Goal: Information Seeking & Learning: Learn about a topic

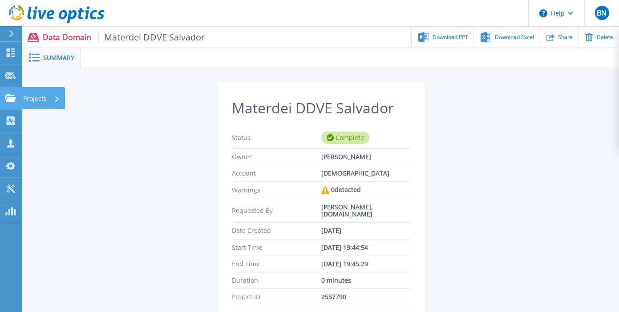
click at [12, 97] on icon at bounding box center [10, 98] width 11 height 8
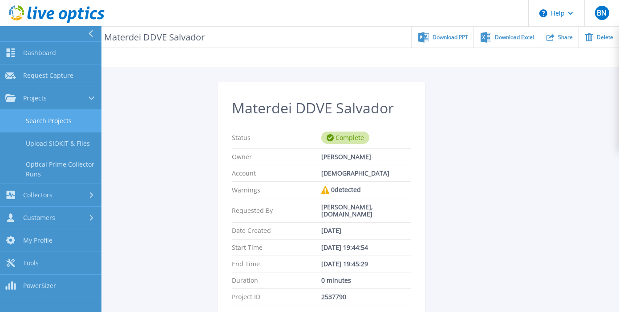
click at [48, 122] on link "Search Projects" at bounding box center [50, 121] width 101 height 23
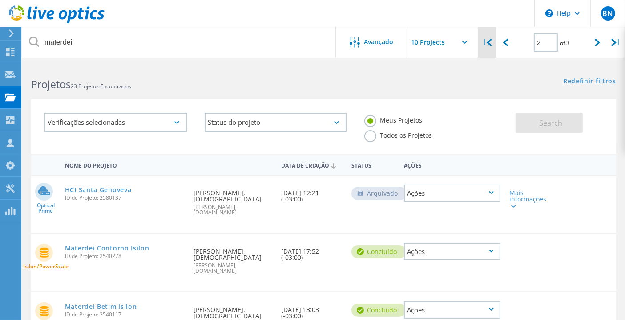
click at [493, 42] on div "|" at bounding box center [487, 43] width 18 height 32
type input "1"
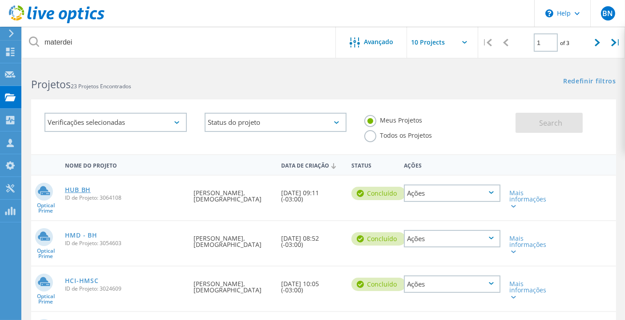
click at [91, 186] on link "HUB BH" at bounding box center [78, 189] width 26 height 6
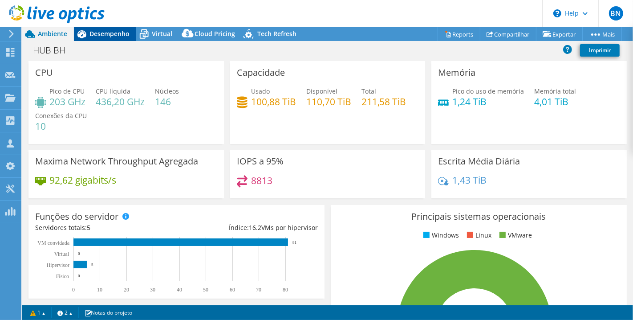
click at [107, 33] on span "Desempenho" at bounding box center [109, 33] width 40 height 8
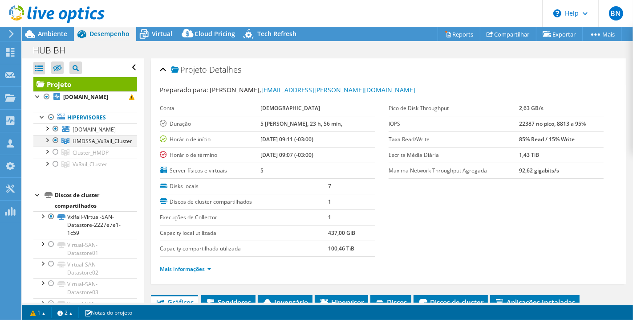
click at [48, 136] on div at bounding box center [46, 139] width 9 height 9
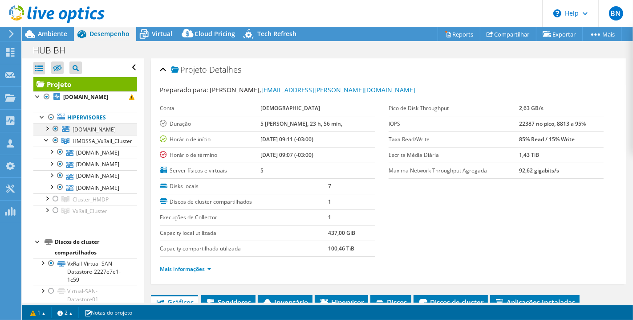
click at [54, 128] on div at bounding box center [55, 128] width 9 height 11
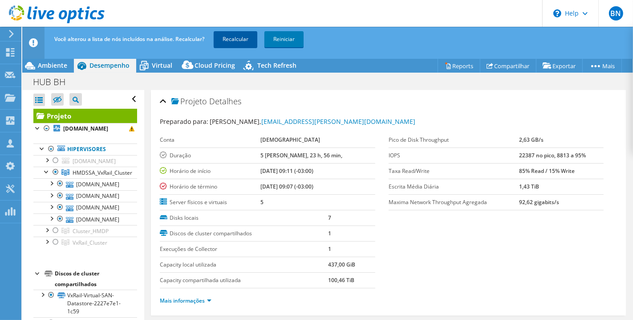
click at [238, 40] on link "Recalcular" at bounding box center [236, 39] width 44 height 16
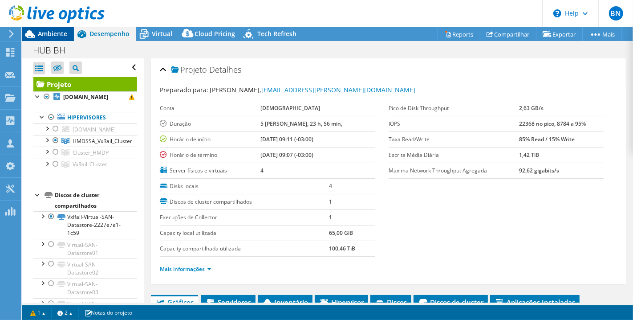
click at [52, 32] on span "Ambiente" at bounding box center [52, 33] width 29 height 8
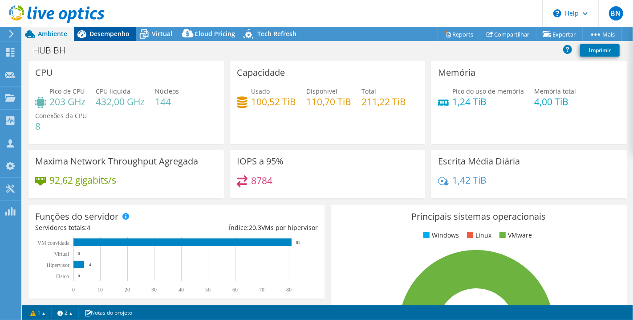
click at [101, 32] on span "Desempenho" at bounding box center [109, 33] width 40 height 8
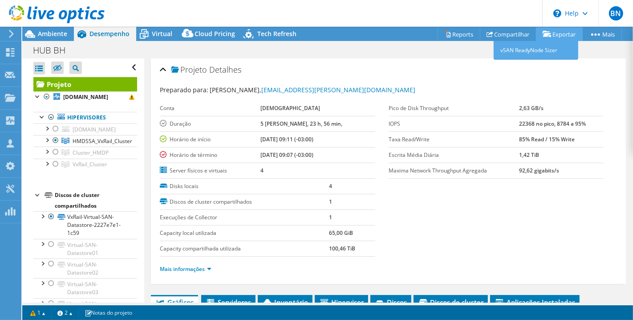
click at [558, 33] on link "Exportar" at bounding box center [559, 34] width 47 height 14
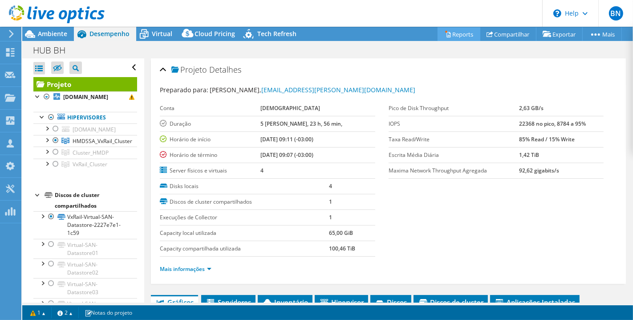
click at [452, 32] on link "Reports" at bounding box center [459, 34] width 43 height 14
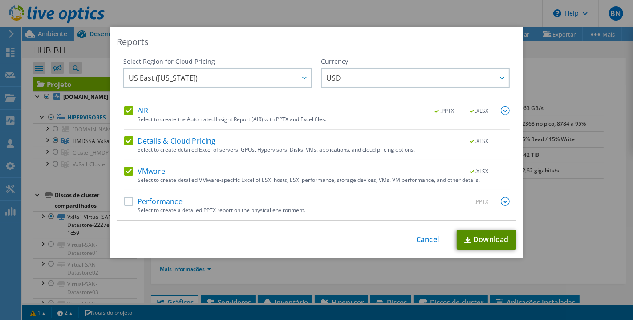
click at [480, 236] on link "Download" at bounding box center [487, 239] width 60 height 20
click at [413, 12] on div "Reports Select Region for Cloud Pricing Asia Pacific (Hong Kong) Asia Pacific (…" at bounding box center [316, 160] width 633 height 320
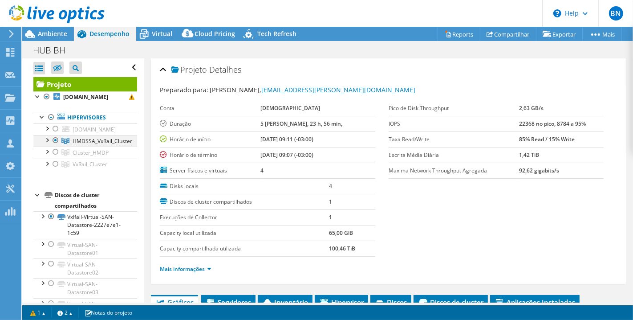
click at [46, 140] on div at bounding box center [46, 139] width 9 height 9
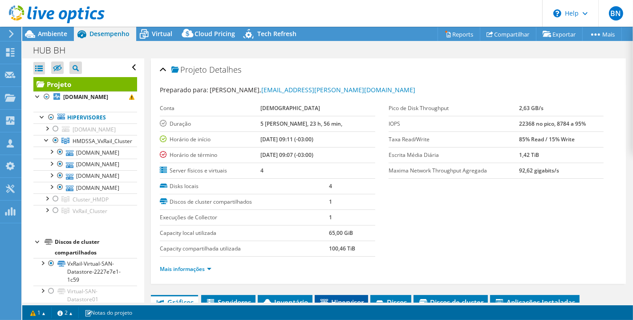
click at [345, 297] on span "Hipervisor" at bounding box center [341, 301] width 45 height 9
click at [150, 36] on icon at bounding box center [144, 34] width 16 height 16
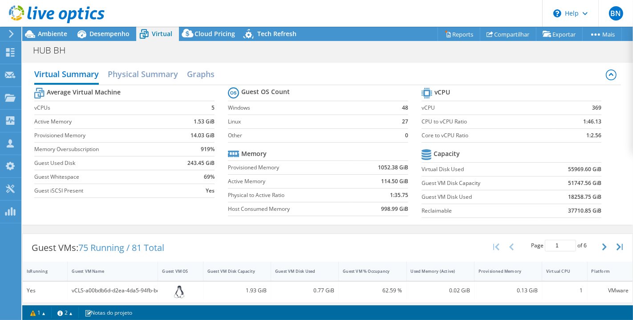
click at [43, 29] on div at bounding box center [52, 15] width 105 height 30
click at [47, 32] on span "Ambiente" at bounding box center [52, 33] width 29 height 8
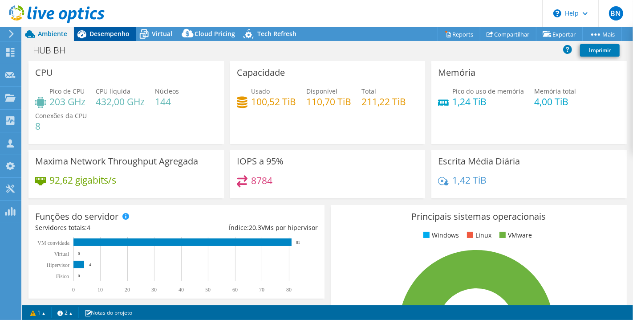
click at [124, 33] on span "Desempenho" at bounding box center [109, 33] width 40 height 8
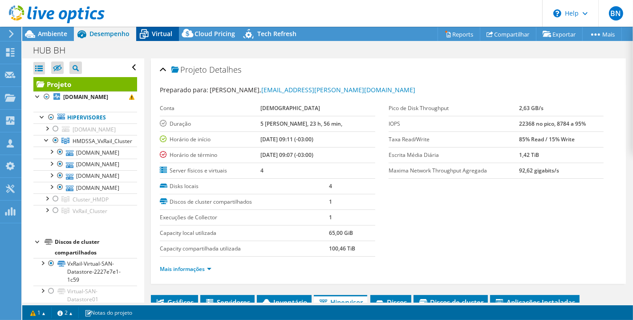
click at [170, 33] on span "Virtual" at bounding box center [162, 33] width 20 height 8
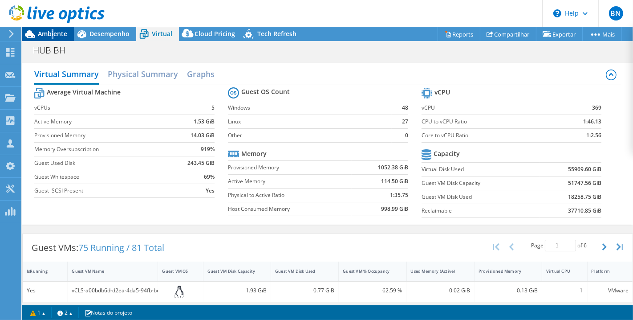
click at [52, 33] on span "Ambiente" at bounding box center [52, 33] width 29 height 8
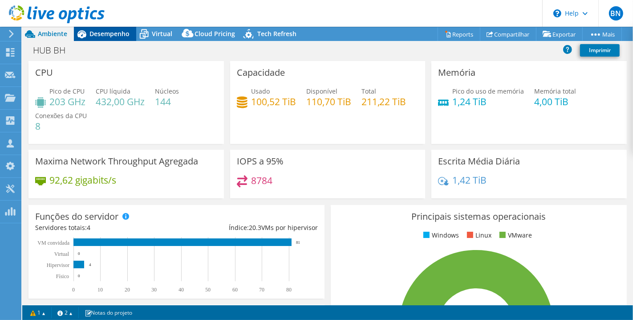
click at [120, 35] on span "Desempenho" at bounding box center [109, 33] width 40 height 8
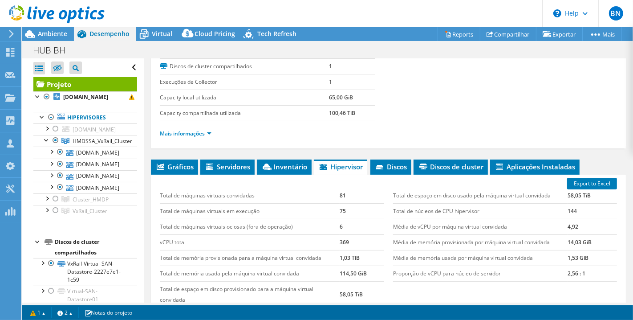
scroll to position [148, 0]
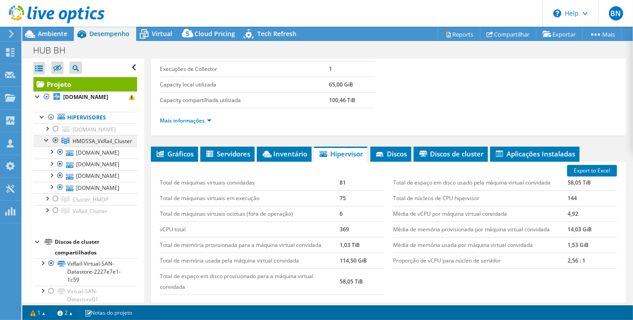
click at [83, 136] on link "HMDSSA_VxRail_Cluster" at bounding box center [85, 141] width 104 height 12
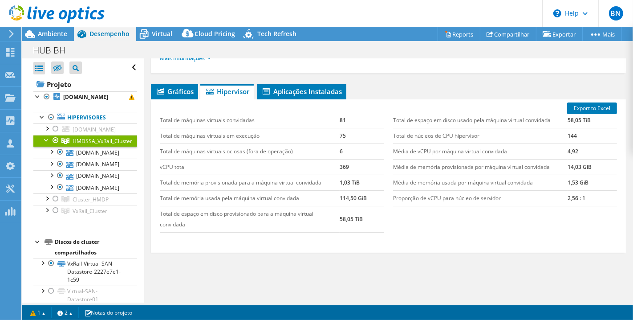
scroll to position [0, 0]
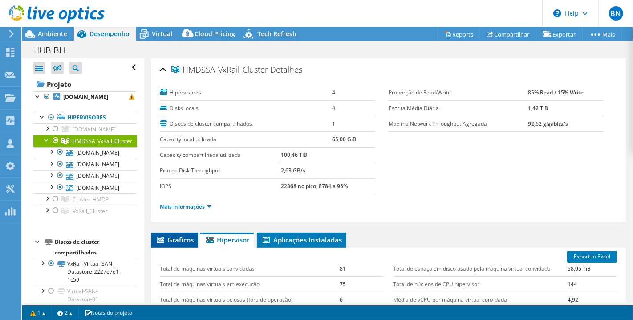
click at [176, 239] on span "Gráficos" at bounding box center [174, 239] width 38 height 9
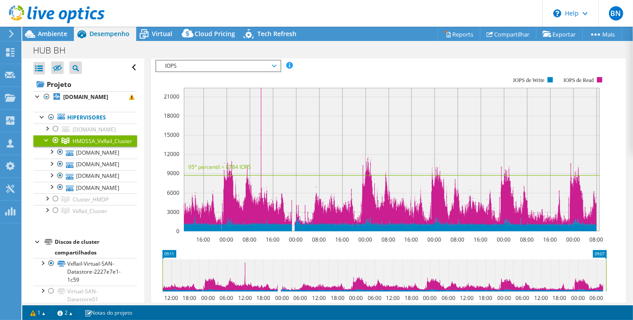
scroll to position [148, 0]
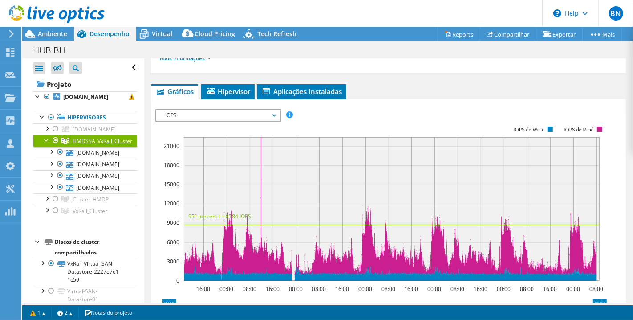
click at [239, 111] on span "IOPS" at bounding box center [218, 115] width 114 height 11
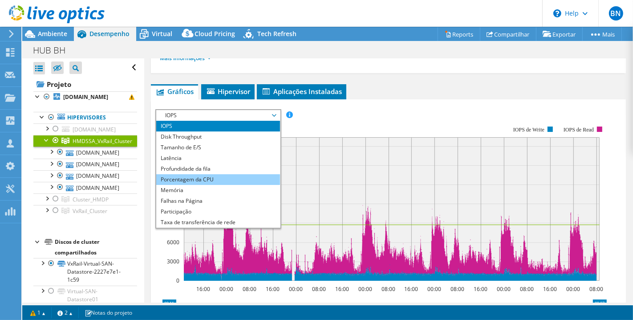
click at [202, 175] on li "Porcentagem da CPU" at bounding box center [217, 179] width 123 height 11
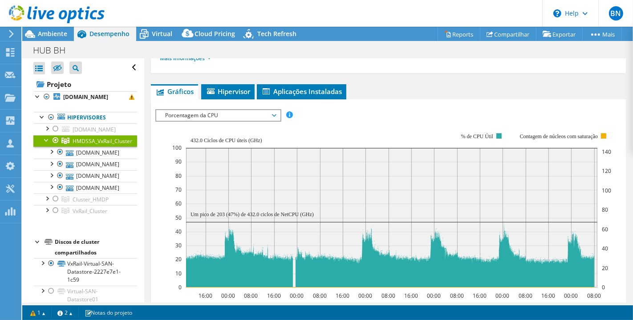
click at [616, 102] on section "IOPS Disk Throughput Tamanho de E/S Latência Profundidade da fila Porcentagem d…" at bounding box center [388, 282] width 475 height 366
click at [279, 112] on span "Porcentagem da CPU" at bounding box center [217, 115] width 123 height 11
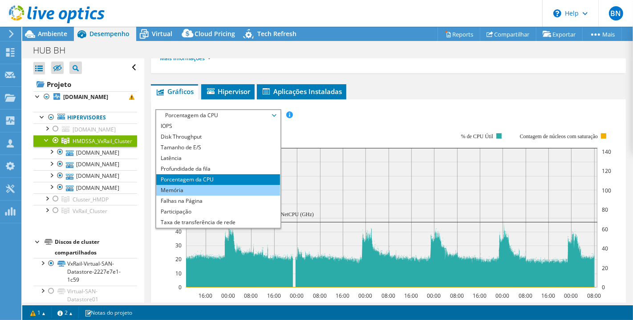
click at [211, 189] on li "Memória" at bounding box center [217, 190] width 123 height 11
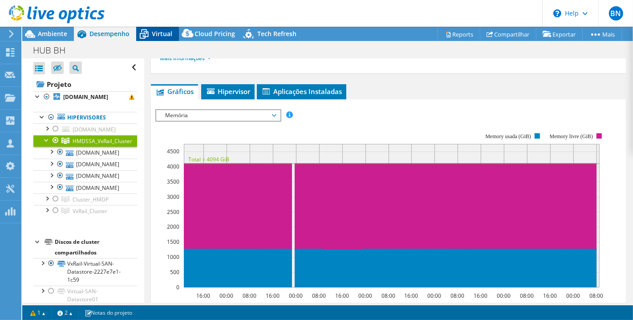
click at [158, 36] on span "Virtual" at bounding box center [162, 33] width 20 height 8
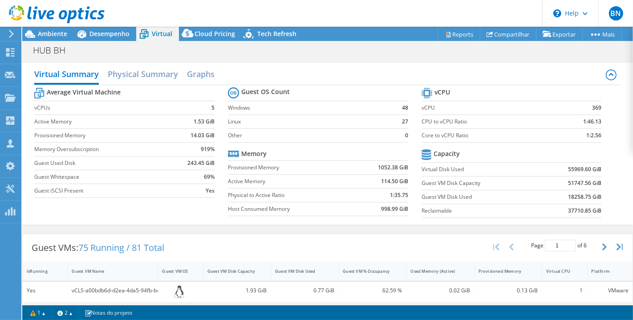
click at [339, 178] on label "Active Memory" at bounding box center [290, 181] width 124 height 9
click at [339, 241] on div "Guest VMs: 75 Running / 81 Total Page 1 of 6 5 rows 10 rows 20 rows 25 rows 50 …" at bounding box center [328, 248] width 610 height 28
click at [125, 76] on h2 "Physical Summary" at bounding box center [143, 75] width 70 height 20
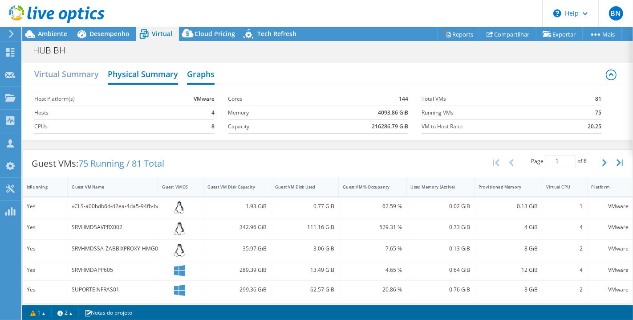
click at [201, 78] on h2 "Graphs" at bounding box center [201, 75] width 28 height 20
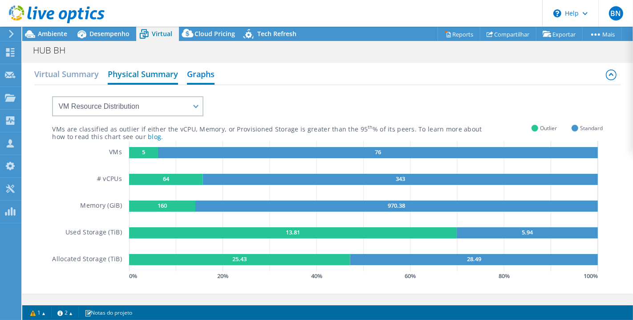
click at [137, 72] on h2 "Physical Summary" at bounding box center [143, 75] width 70 height 20
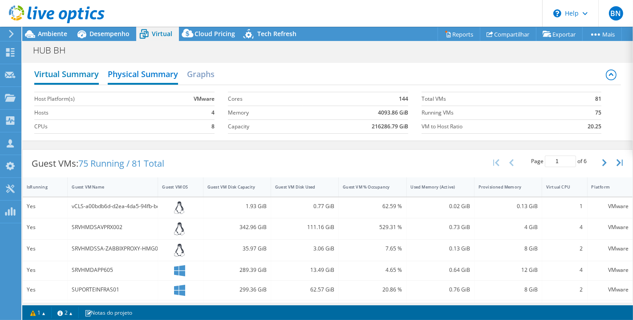
click at [67, 67] on h2 "Virtual Summary" at bounding box center [66, 75] width 65 height 20
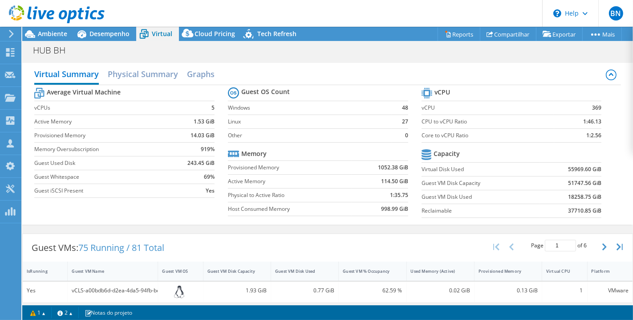
click at [617, 222] on div "Virtual Summary Physical Summary Graphs Average Virtual Machine vCPUs 5 Active …" at bounding box center [327, 144] width 611 height 162
click at [625, 212] on div "Virtual Summary Physical Summary Graphs Average Virtual Machine vCPUs 5 Active …" at bounding box center [327, 144] width 611 height 162
click at [45, 34] on span "Ambiente" at bounding box center [52, 33] width 29 height 8
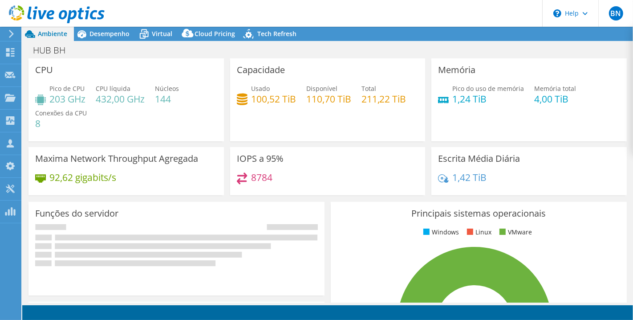
select select "USD"
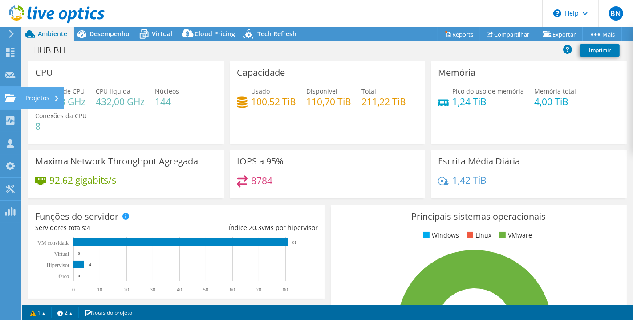
click at [6, 94] on use at bounding box center [10, 97] width 11 height 8
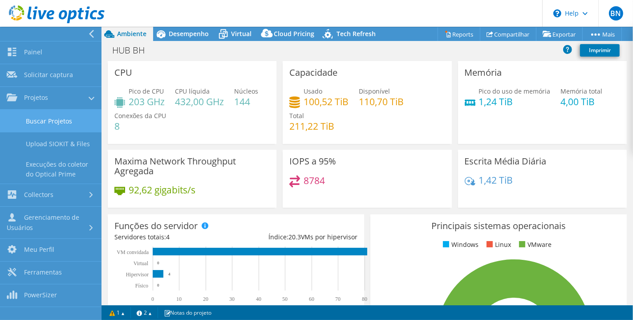
click at [42, 121] on link "Buscar Projetos" at bounding box center [50, 120] width 101 height 23
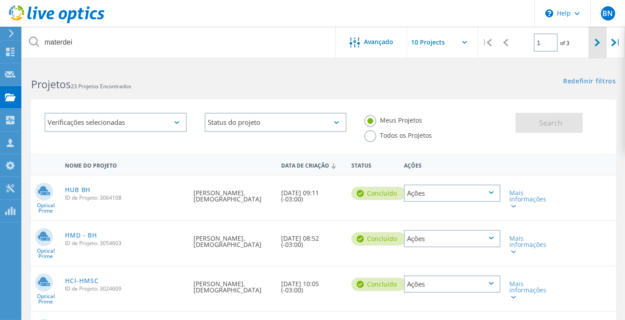
click at [600, 42] on icon at bounding box center [597, 43] width 5 height 8
type input "2"
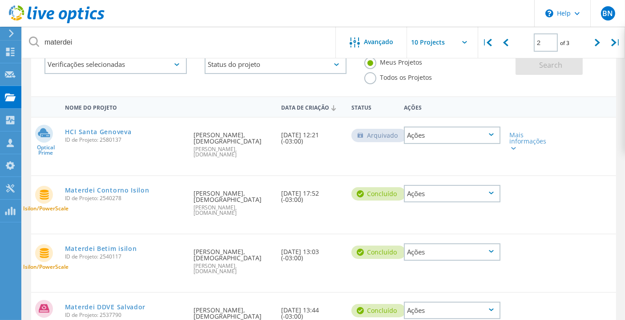
scroll to position [99, 0]
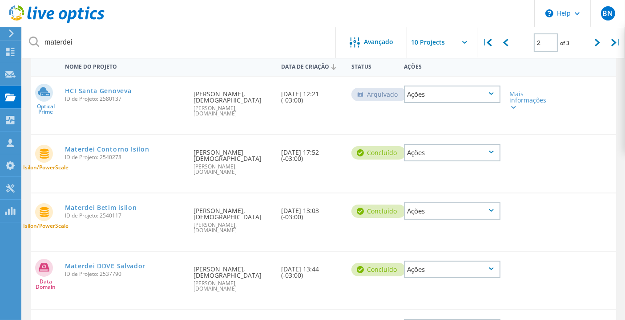
click at [123, 319] on link "Materdei Avamar Salvador" at bounding box center [109, 324] width 88 height 6
